Goal: Transaction & Acquisition: Purchase product/service

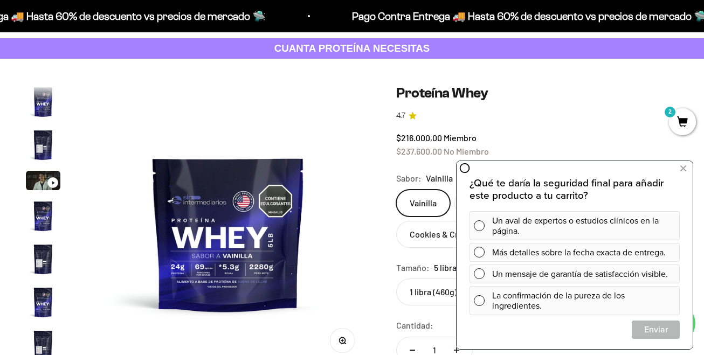
scroll to position [192, 0]
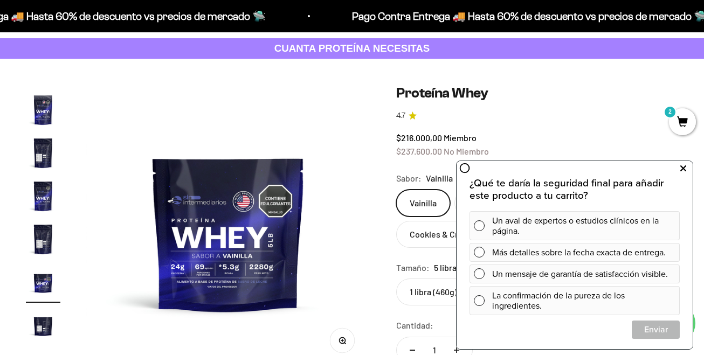
click at [684, 168] on icon at bounding box center [683, 169] width 6 height 14
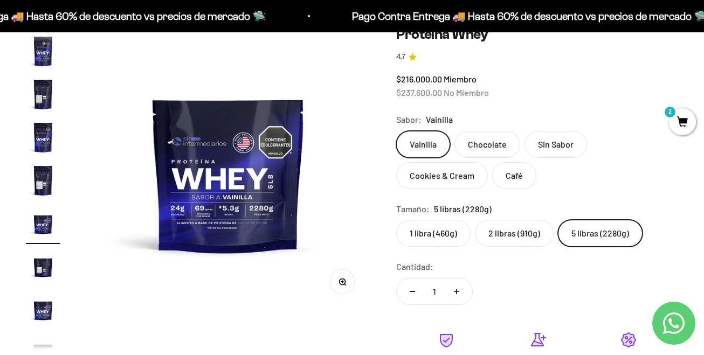
scroll to position [54, 0]
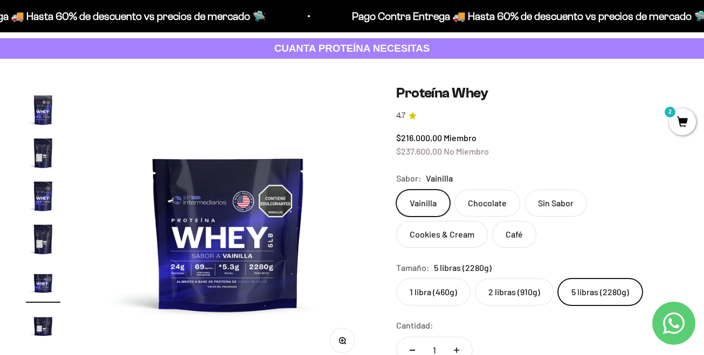
click at [509, 285] on label "2 libras (910g)" at bounding box center [514, 292] width 79 height 27
click at [396, 279] on input "2 libras (910g)" at bounding box center [396, 278] width 1 height 1
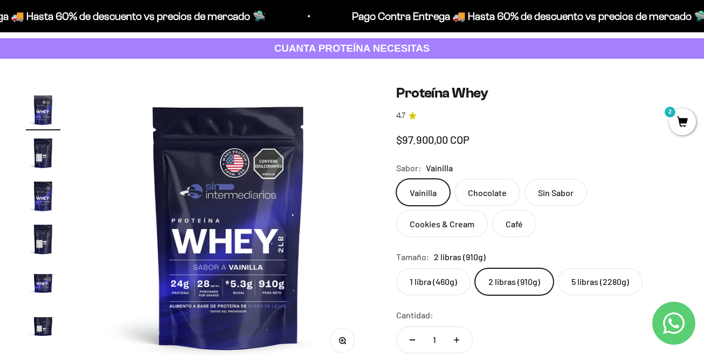
scroll to position [20, 0]
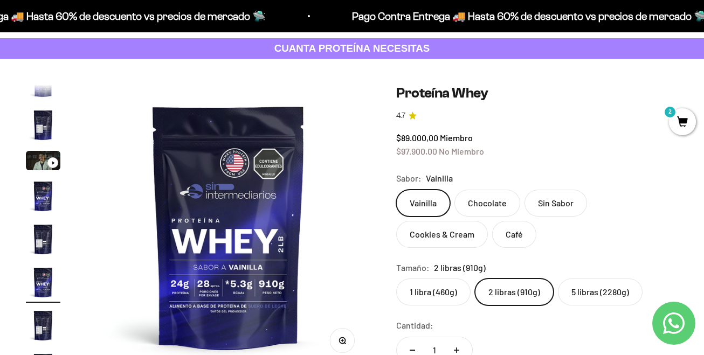
click at [588, 290] on label "5 libras (2280g)" at bounding box center [600, 292] width 85 height 27
click at [396, 279] on input "5 libras (2280g)" at bounding box center [396, 278] width 1 height 1
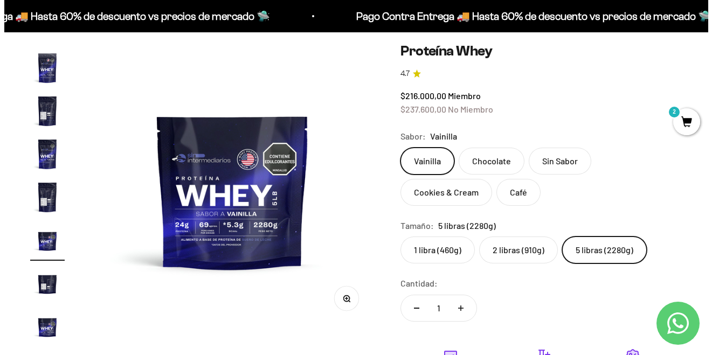
scroll to position [162, 0]
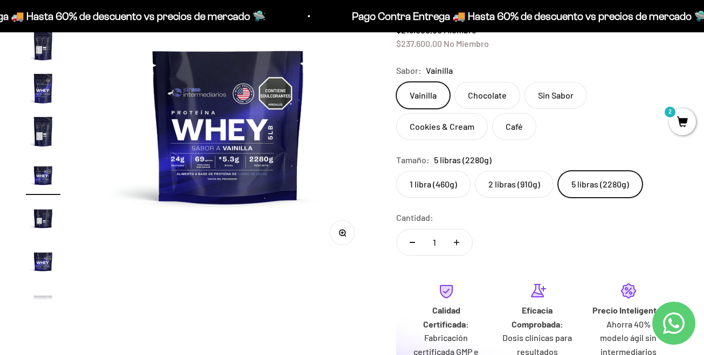
click at [676, 138] on div "Vainilla Chocolate Sin Sabor Cookies & Cream Café" at bounding box center [537, 111] width 282 height 58
click at [683, 115] on span "2" at bounding box center [682, 121] width 27 height 27
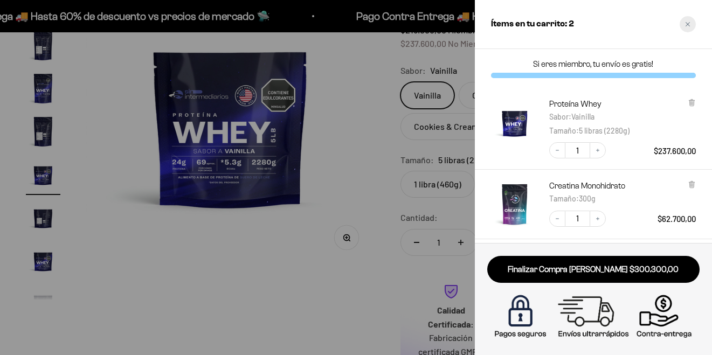
click at [686, 22] on icon "Close cart" at bounding box center [687, 24] width 5 height 5
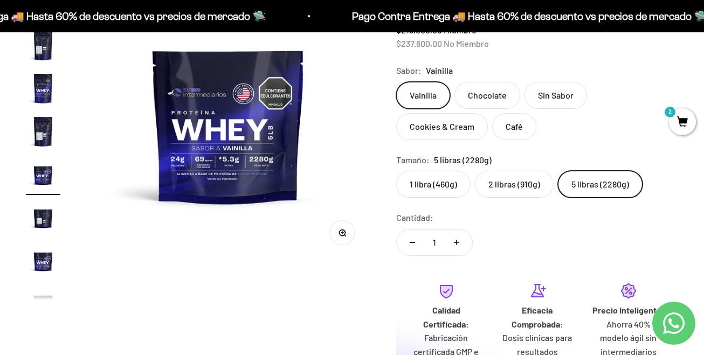
click at [562, 92] on label "Sin Sabor" at bounding box center [555, 95] width 63 height 27
click at [396, 82] on input "Sin Sabor" at bounding box center [396, 81] width 1 height 1
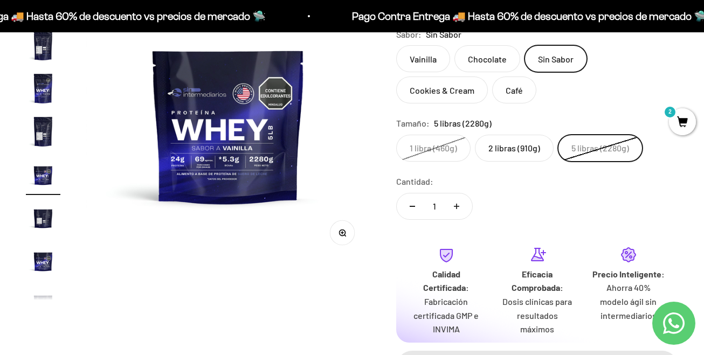
click at [671, 120] on span "2" at bounding box center [682, 121] width 27 height 27
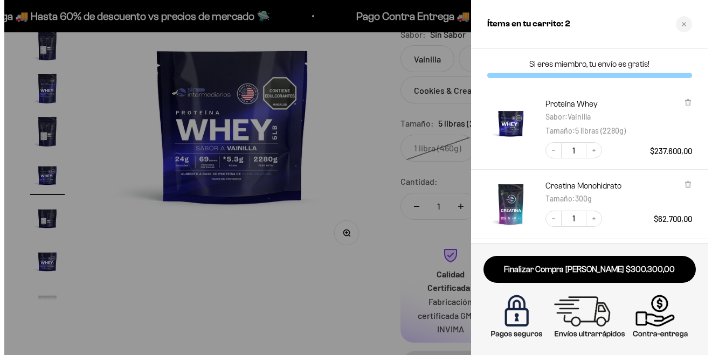
scroll to position [0, 2655]
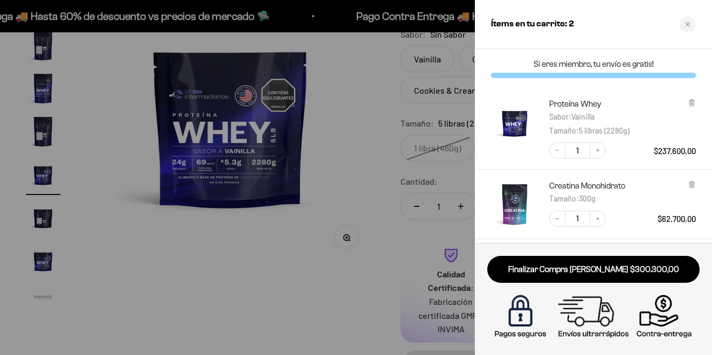
click at [525, 201] on img "Creatina Monohidrato - 300g" at bounding box center [514, 204] width 47 height 47
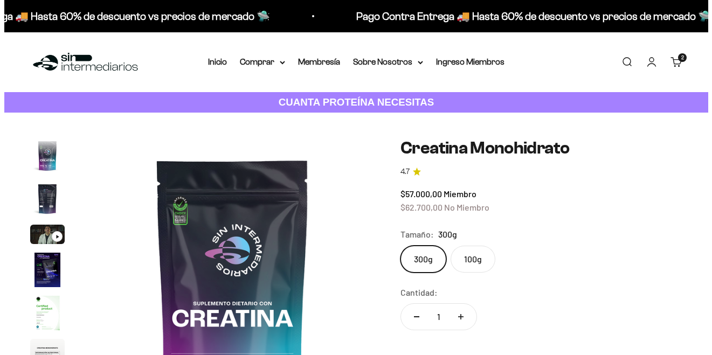
scroll to position [44, 0]
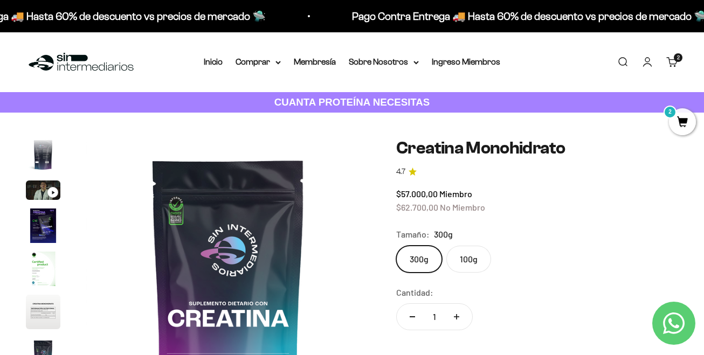
click at [674, 63] on link "Carrito 2 artículos 2" at bounding box center [672, 62] width 12 height 12
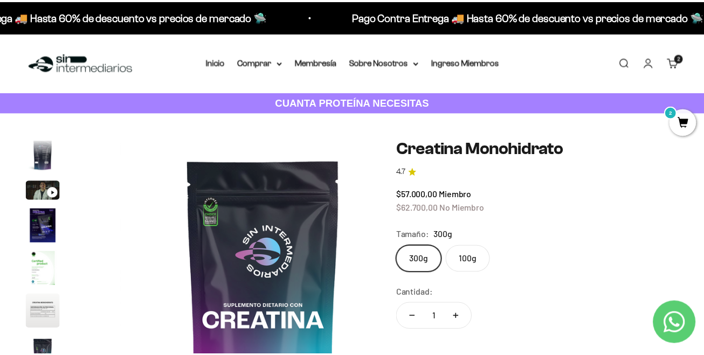
scroll to position [0, 2360]
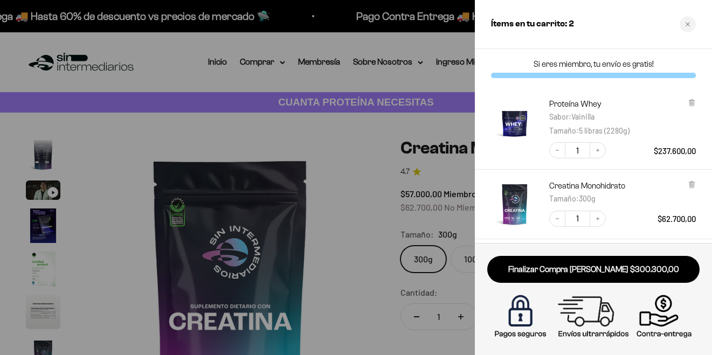
click at [387, 144] on div at bounding box center [356, 177] width 712 height 355
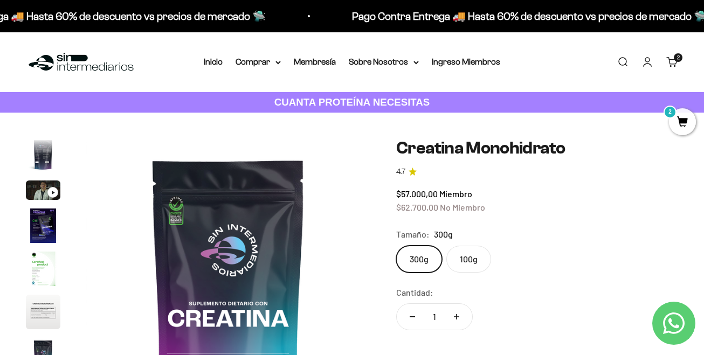
scroll to position [0, 2324]
